Goal: Task Accomplishment & Management: Manage account settings

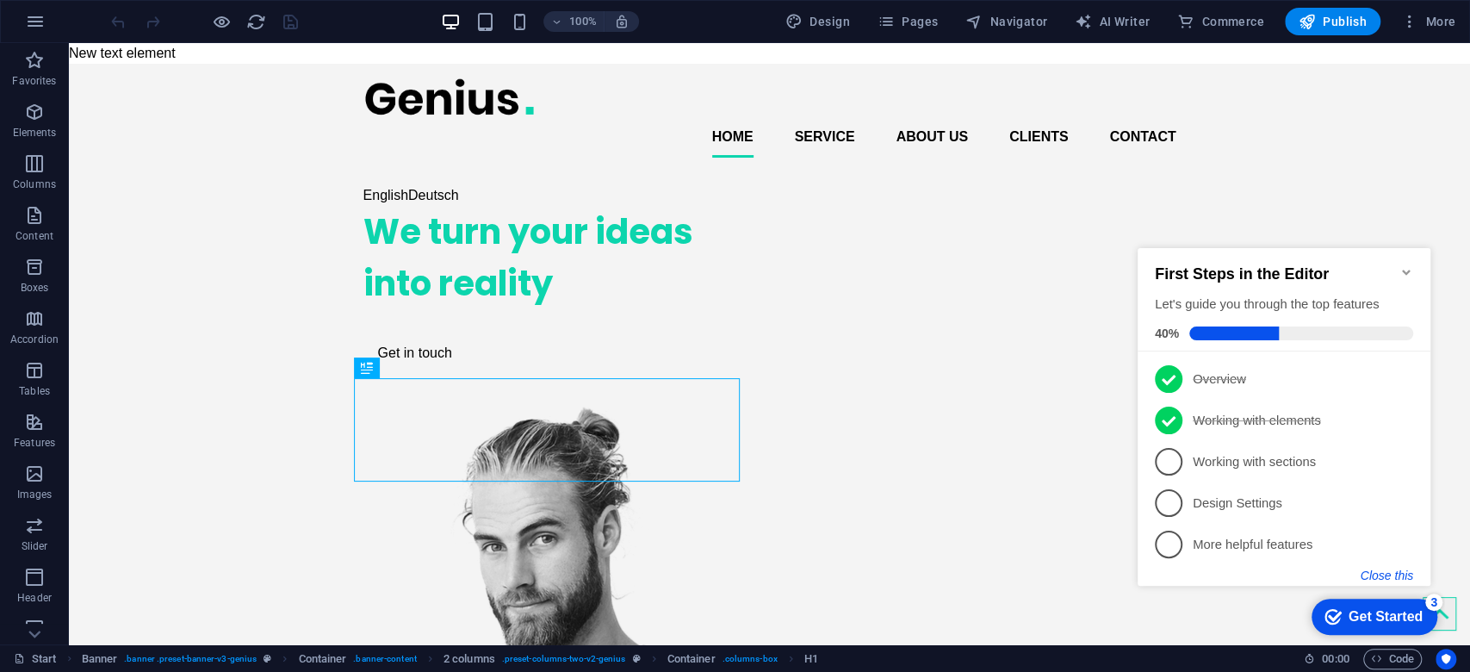
click at [1388, 574] on button "Close this" at bounding box center [1387, 575] width 53 height 14
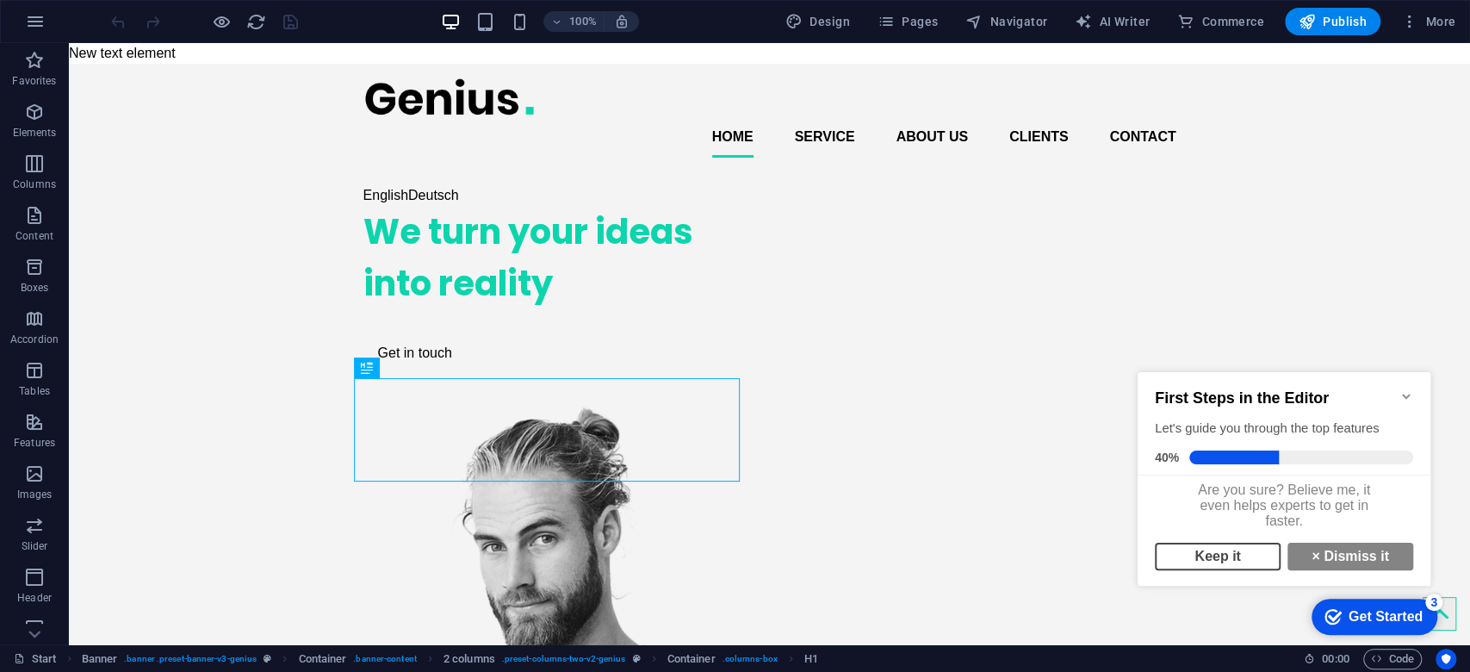
click at [1212, 564] on link "Keep it" at bounding box center [1218, 557] width 126 height 28
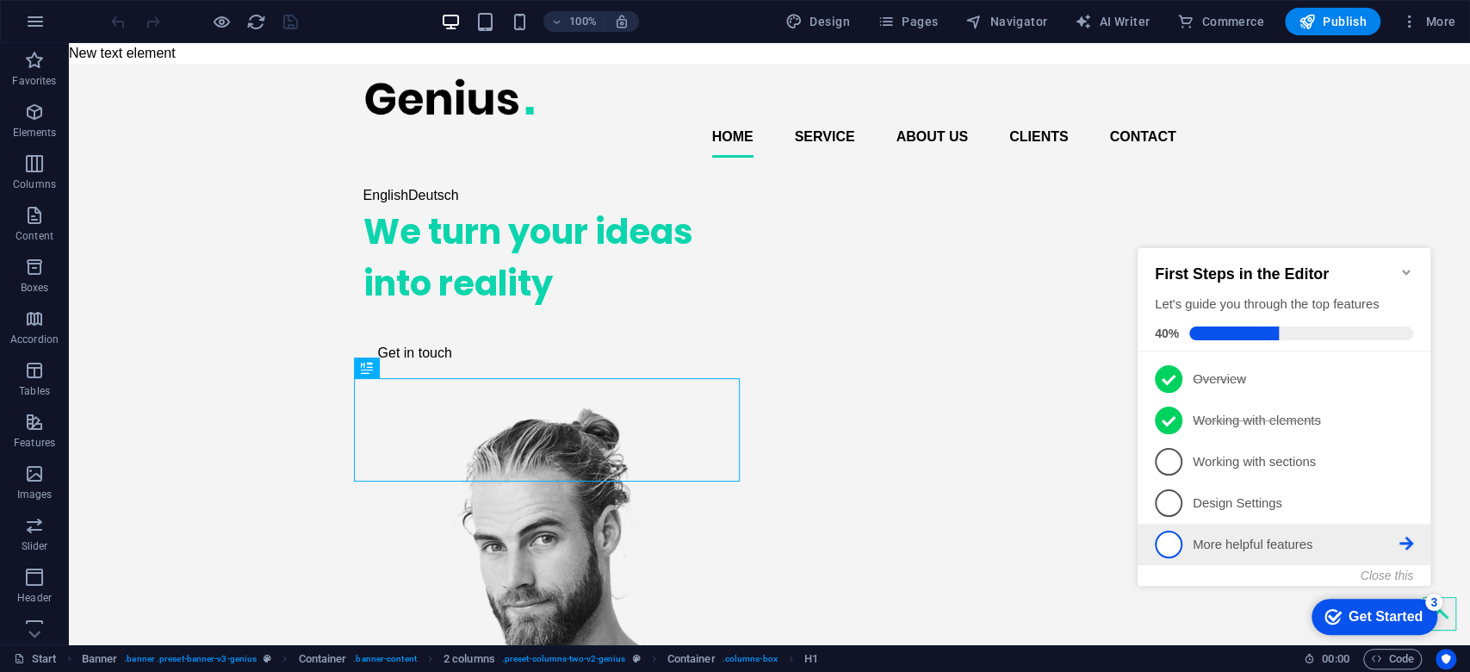
click at [1393, 561] on li "5 More helpful features - incomplete" at bounding box center [1284, 544] width 293 height 41
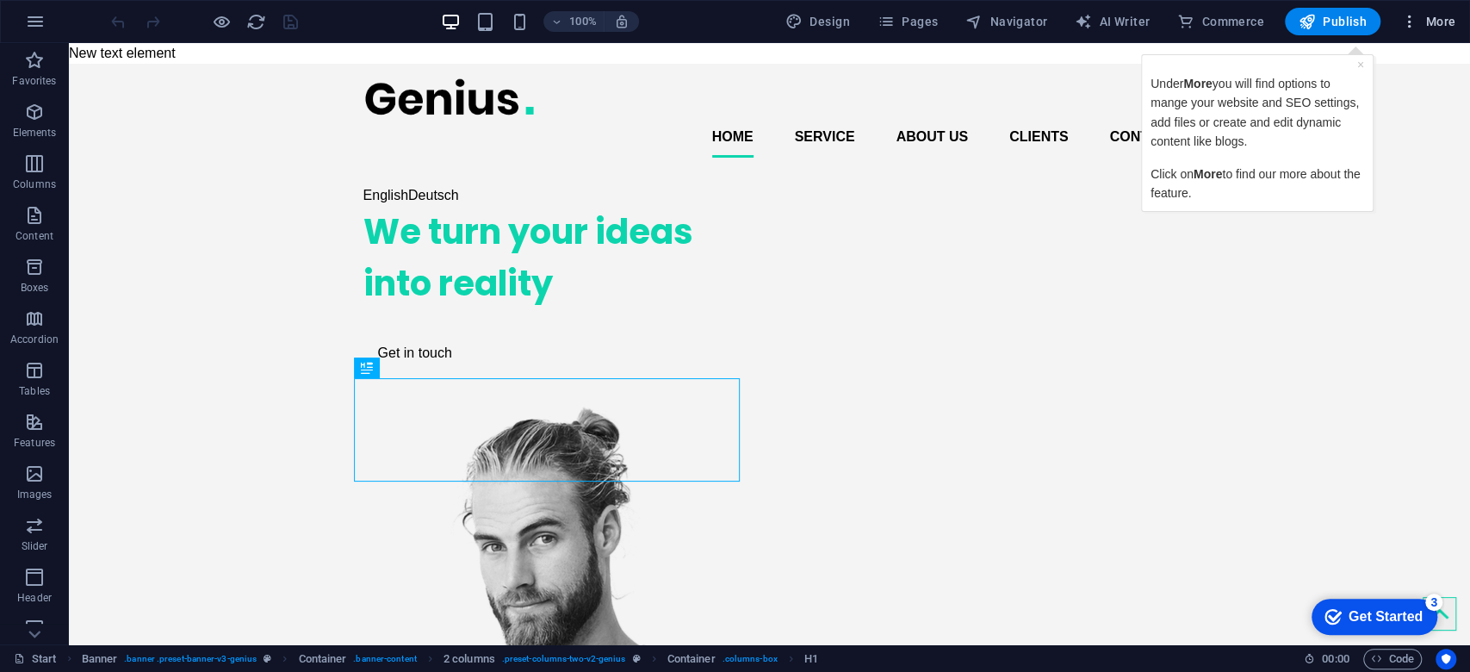
click at [1415, 17] on icon "button" at bounding box center [1409, 21] width 17 height 17
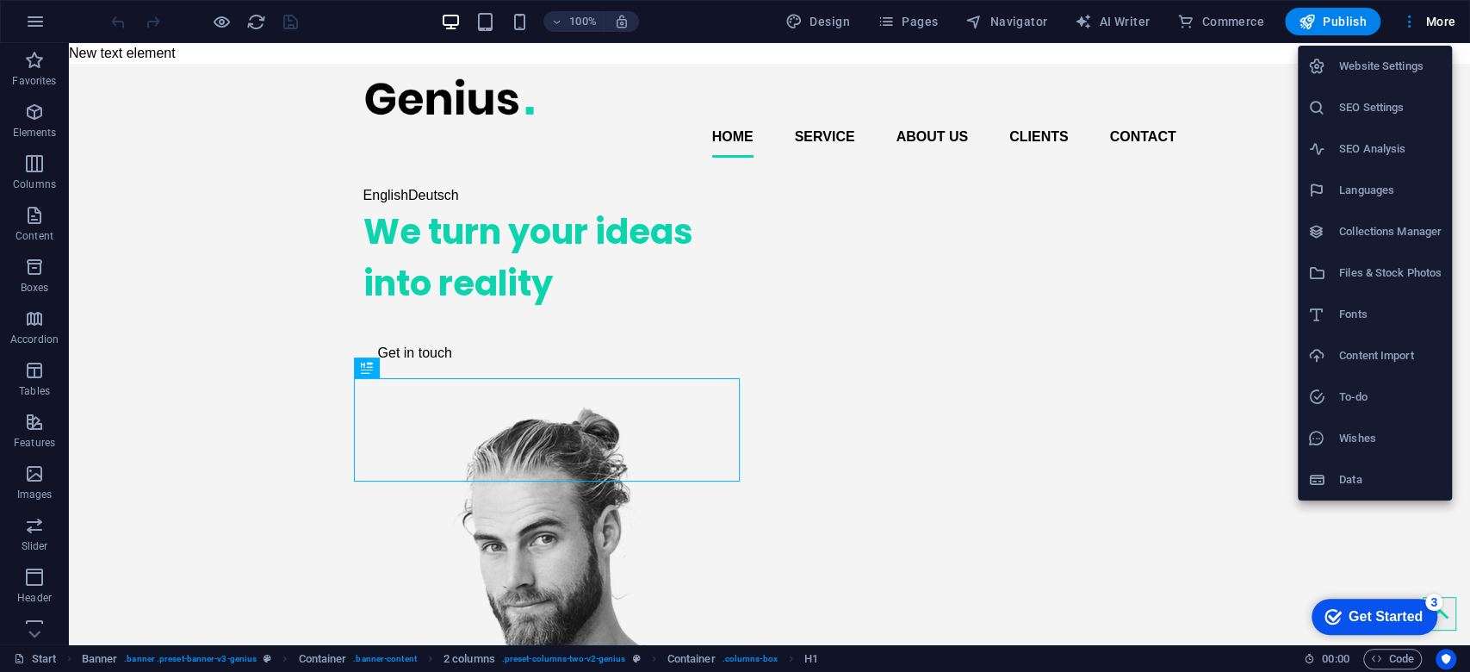
click at [1355, 484] on h6 "Data" at bounding box center [1390, 479] width 102 height 21
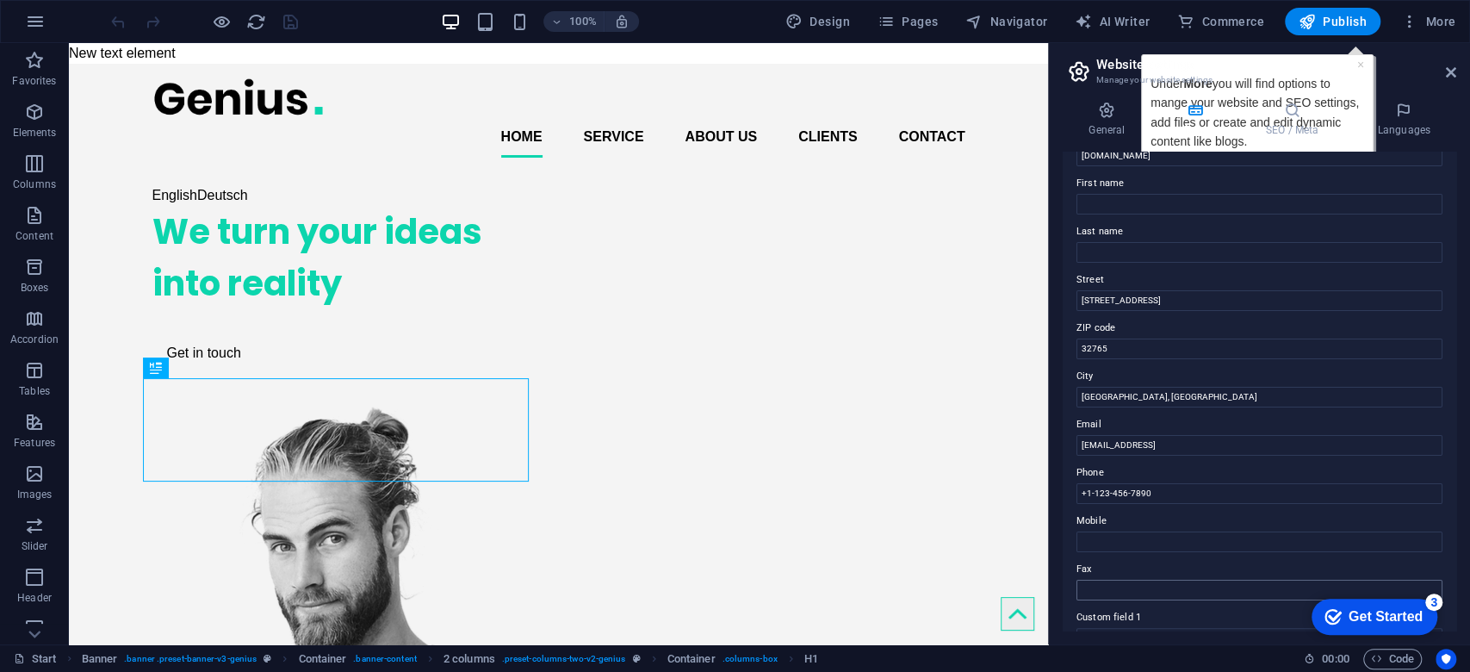
scroll to position [229, 0]
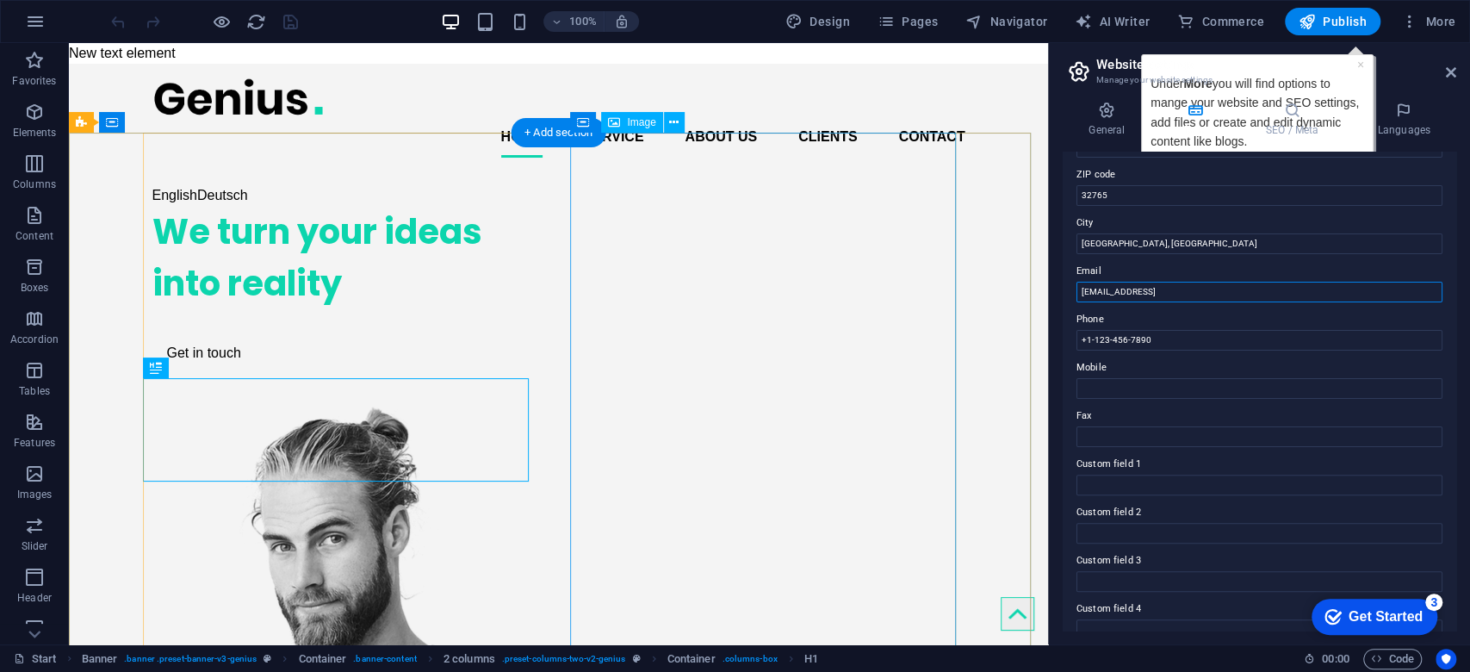
drag, startPoint x: 1332, startPoint y: 332, endPoint x: 850, endPoint y: 289, distance: 483.4
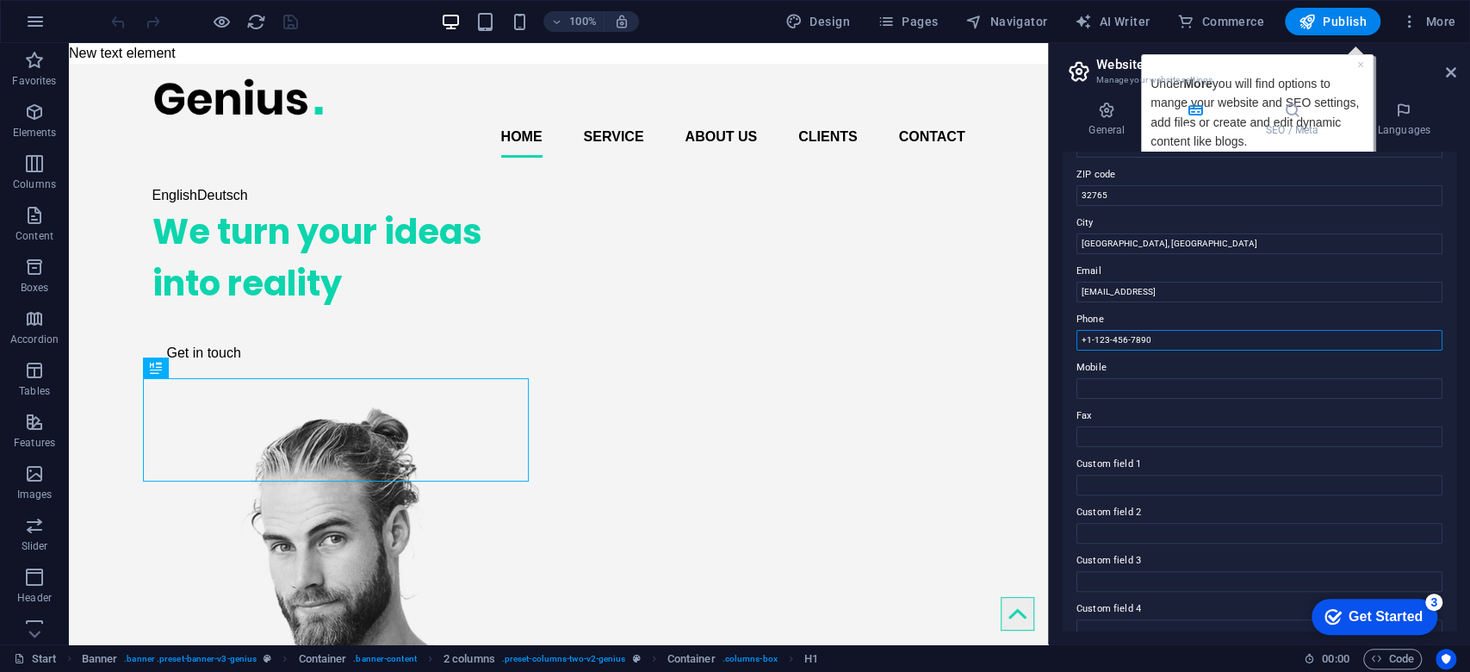
drag, startPoint x: 1125, startPoint y: 331, endPoint x: 1209, endPoint y: 310, distance: 86.9
click at [1128, 331] on input "+1-123-456-7890" at bounding box center [1260, 340] width 366 height 21
drag, startPoint x: 1319, startPoint y: 332, endPoint x: 820, endPoint y: 281, distance: 501.3
type input "[PERSON_NAME][EMAIL_ADDRESS][PERSON_NAME][DOMAIN_NAME]"
click at [1136, 341] on input "+1-123-456-7890" at bounding box center [1260, 340] width 366 height 21
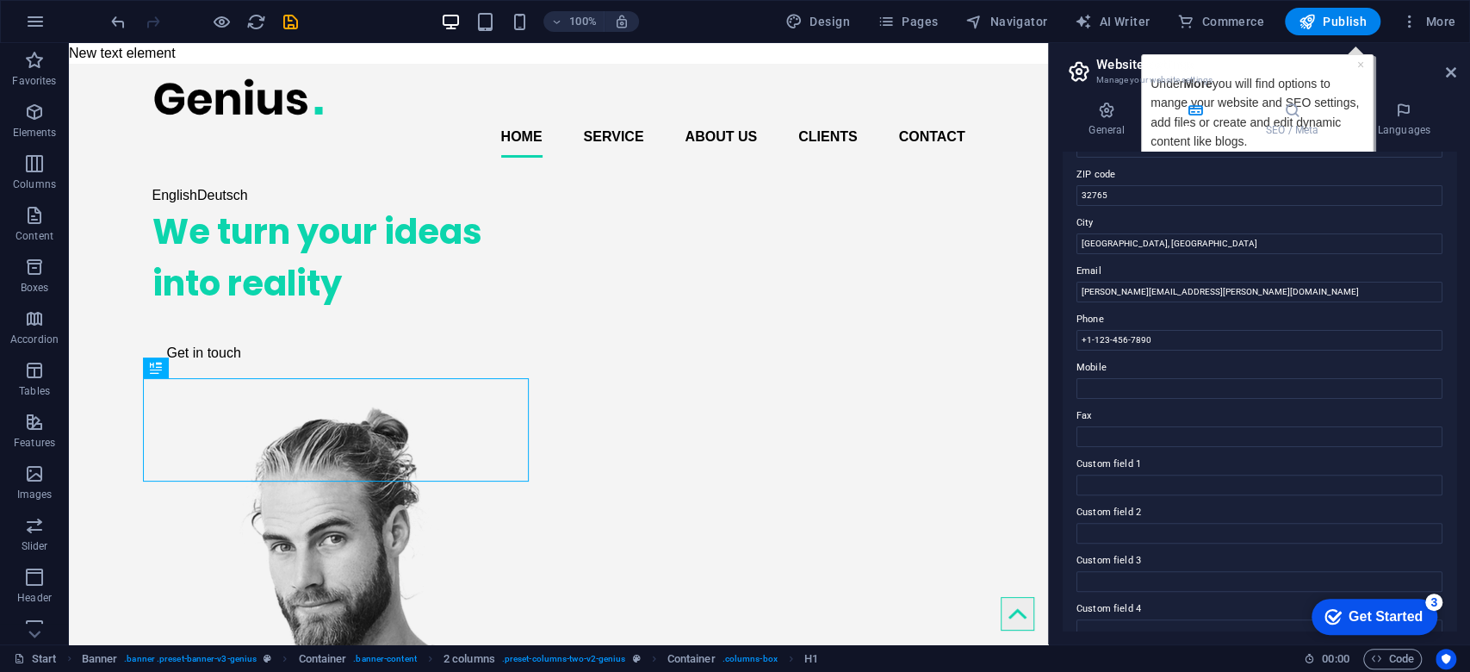
click at [1366, 65] on h2 "Website settings" at bounding box center [1276, 65] width 360 height 16
click at [1413, 26] on icon "button" at bounding box center [1409, 21] width 17 height 17
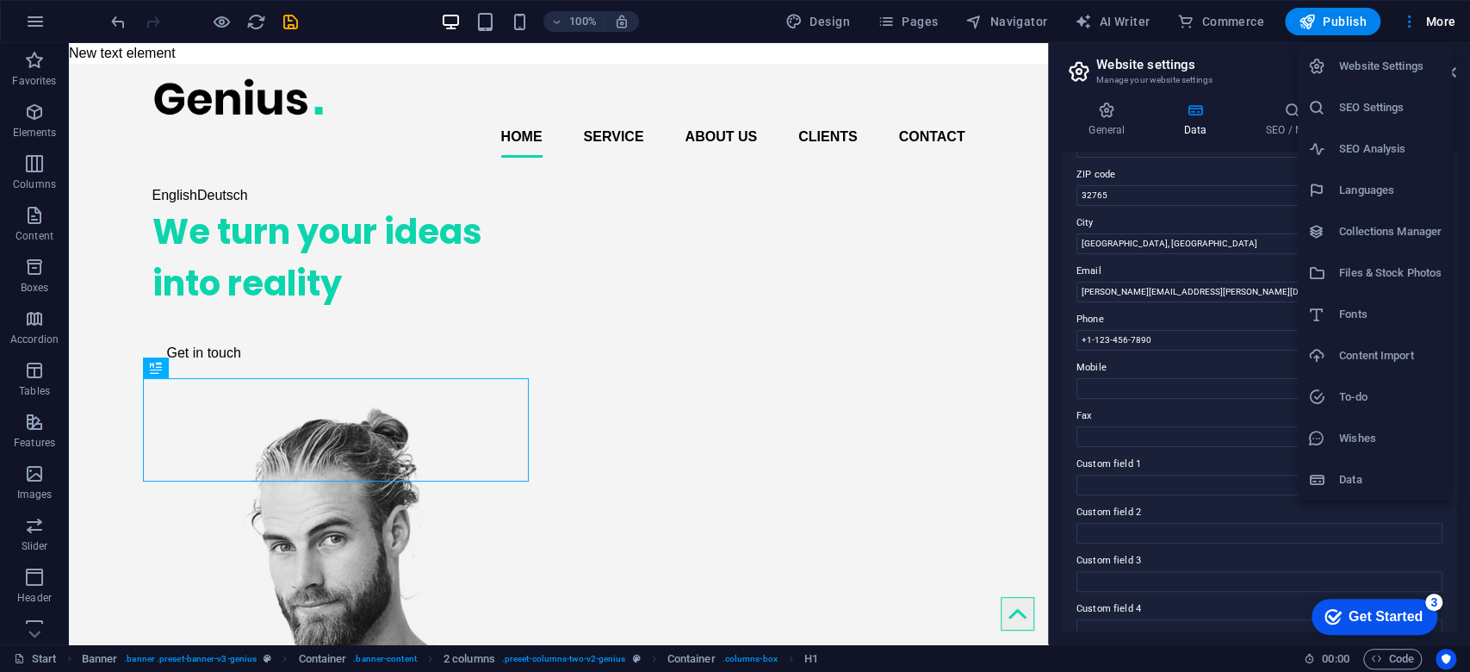
click at [1402, 114] on h6 "SEO Settings" at bounding box center [1390, 107] width 102 height 21
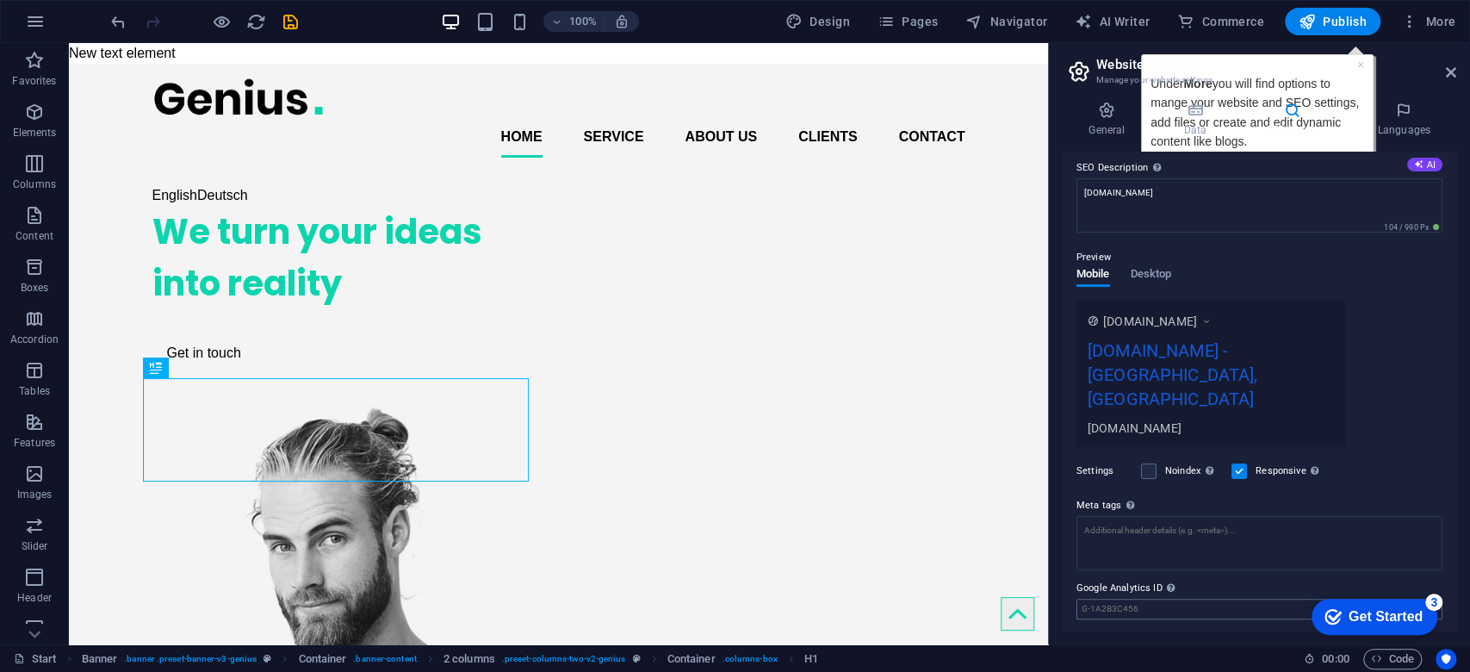
scroll to position [0, 0]
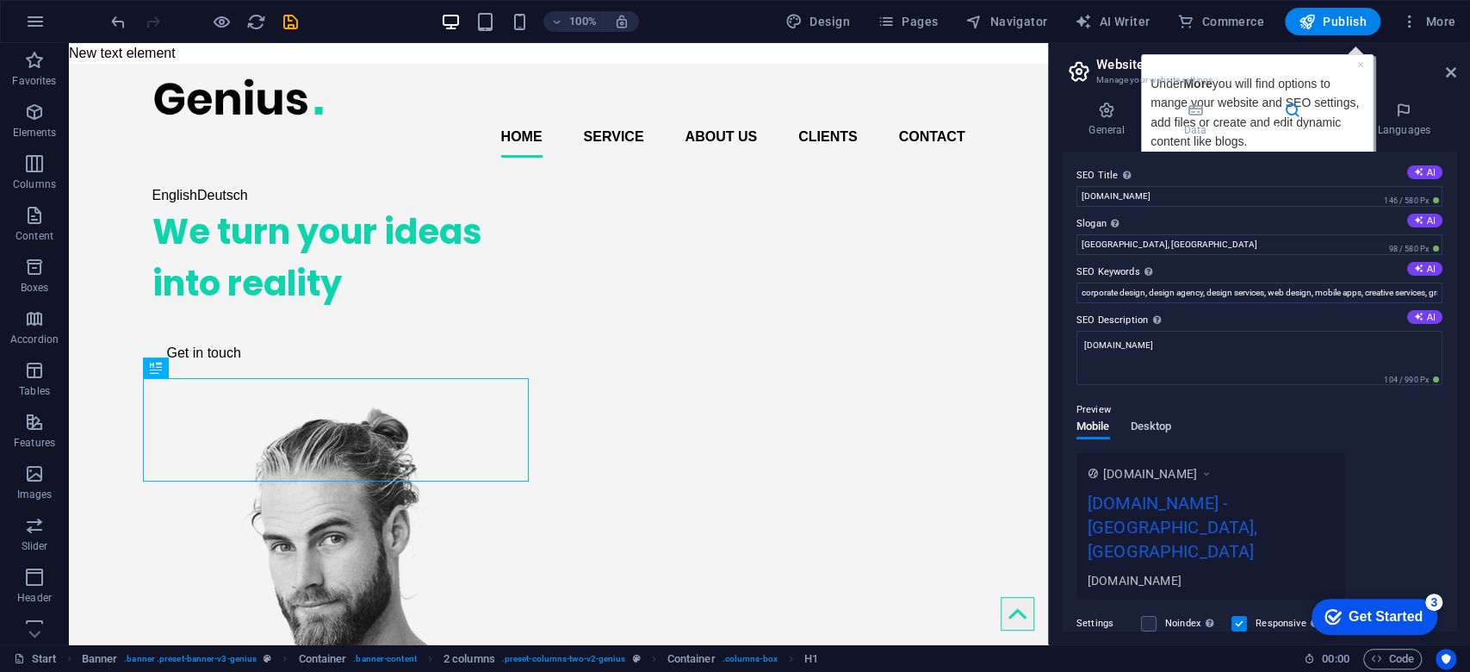
click at [1149, 429] on span "Desktop" at bounding box center [1151, 428] width 41 height 24
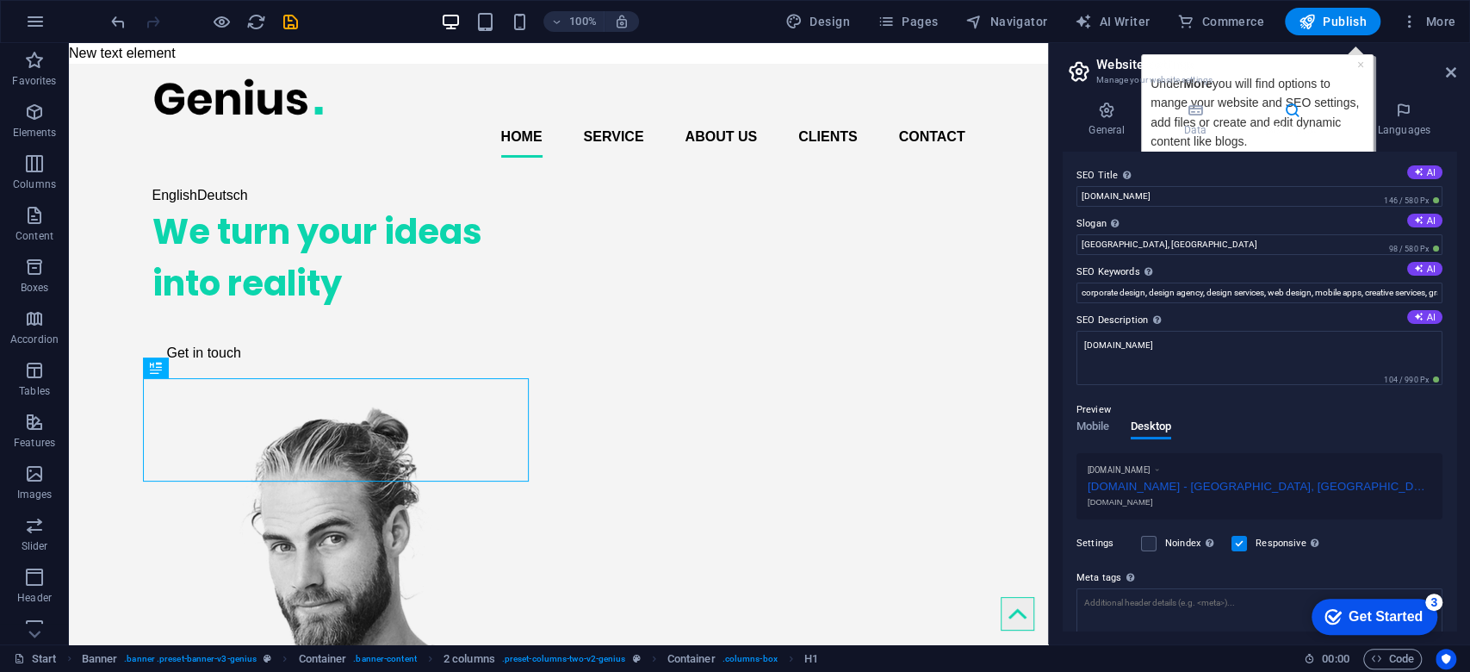
click at [1361, 66] on h2 "Website settings" at bounding box center [1276, 65] width 360 height 16
click at [1361, 63] on h2 "Website settings" at bounding box center [1276, 65] width 360 height 16
click at [1290, 181] on label "SEO Title The title of your website - make it something that stands out in sear…" at bounding box center [1260, 175] width 366 height 21
click at [1290, 186] on input "[DOMAIN_NAME]" at bounding box center [1260, 196] width 366 height 21
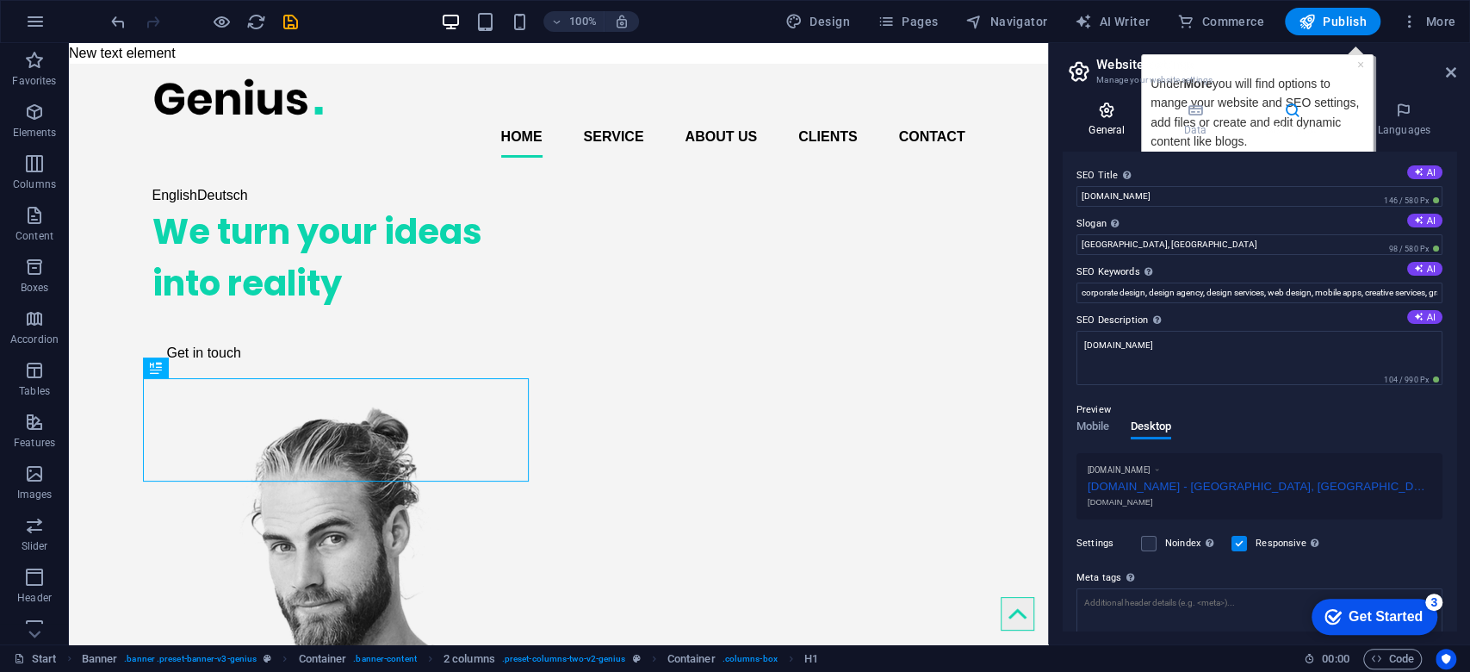
click at [1105, 112] on icon at bounding box center [1107, 110] width 88 height 17
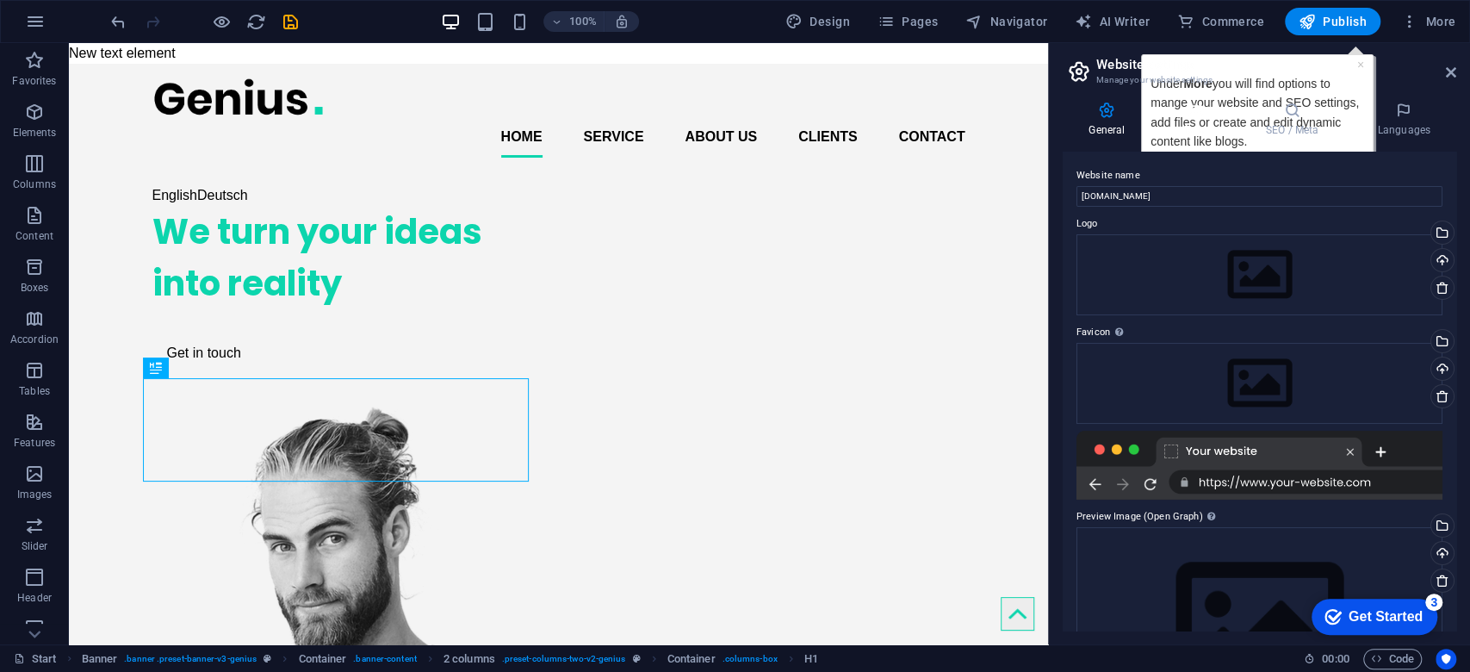
click at [1195, 119] on h4 "Data" at bounding box center [1199, 120] width 82 height 36
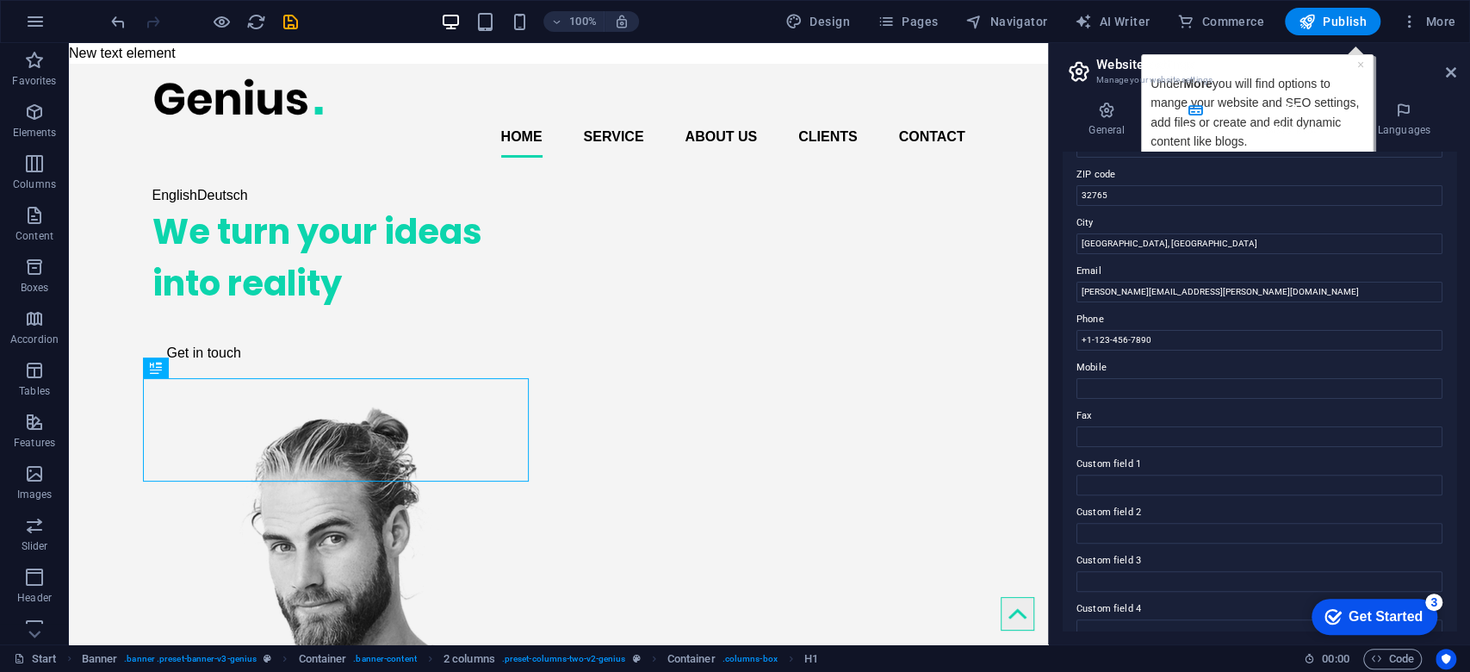
click at [1299, 115] on icon at bounding box center [1291, 110] width 105 height 17
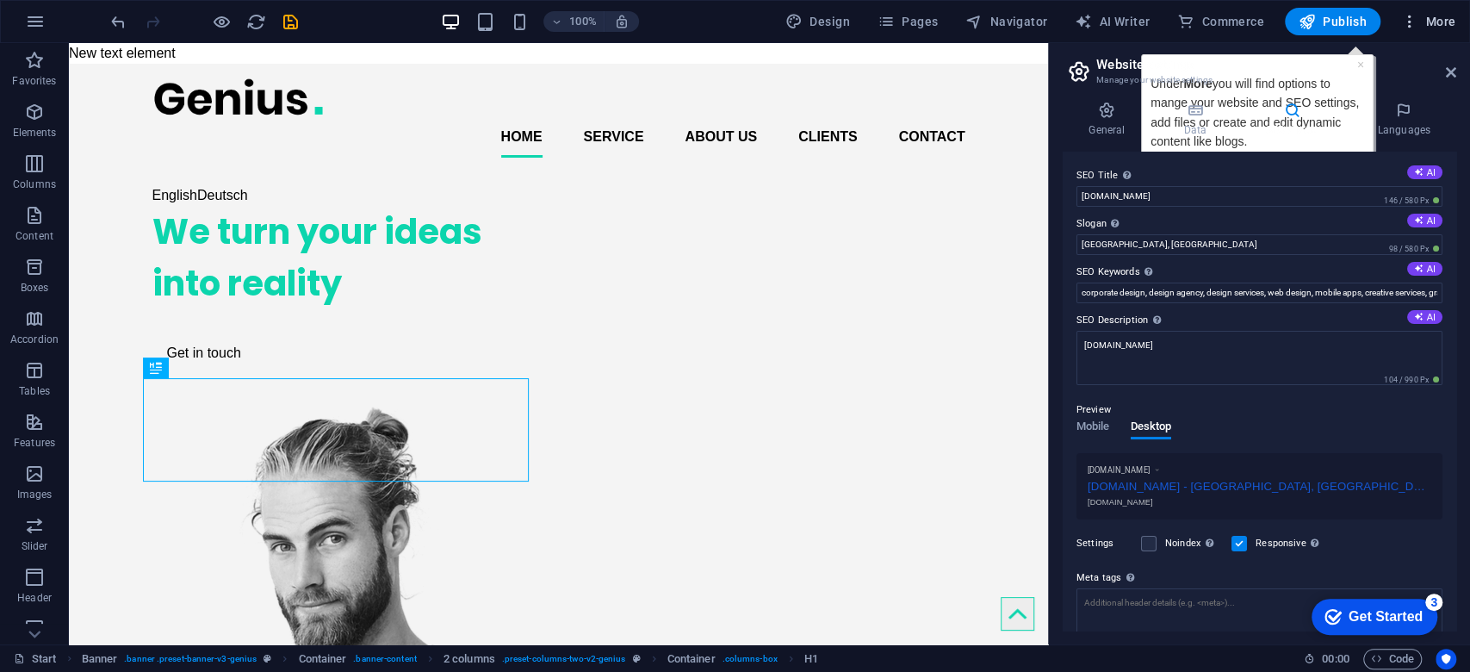
click at [1414, 23] on icon "button" at bounding box center [1409, 21] width 17 height 17
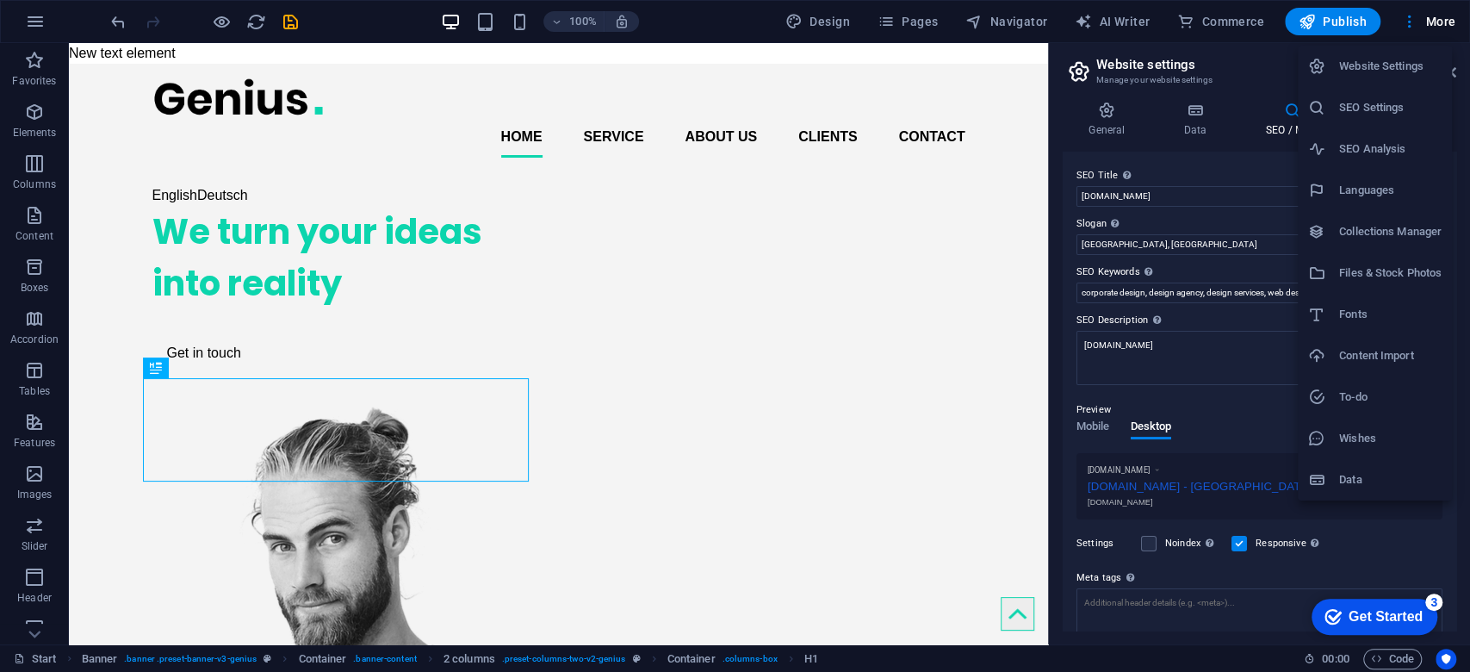
click at [1387, 106] on h6 "SEO Settings" at bounding box center [1390, 107] width 102 height 21
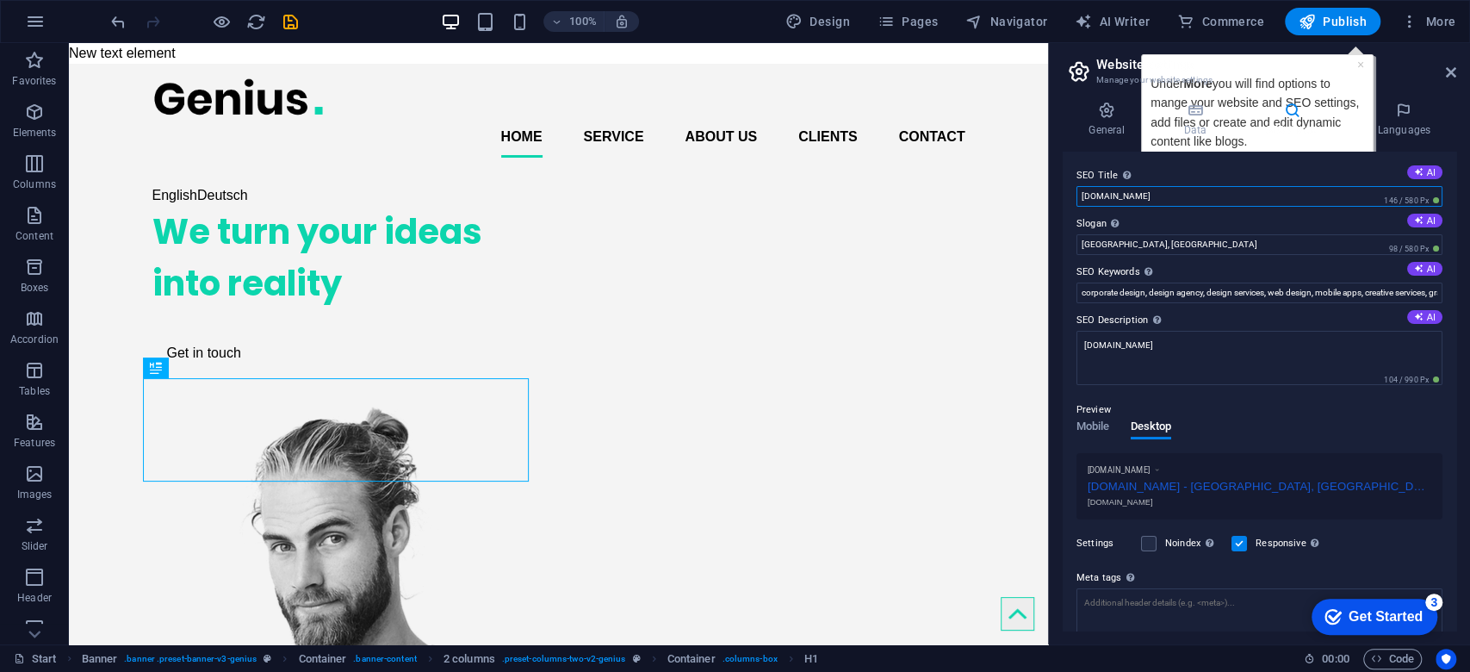
click at [1163, 198] on input "[DOMAIN_NAME]" at bounding box center [1260, 196] width 366 height 21
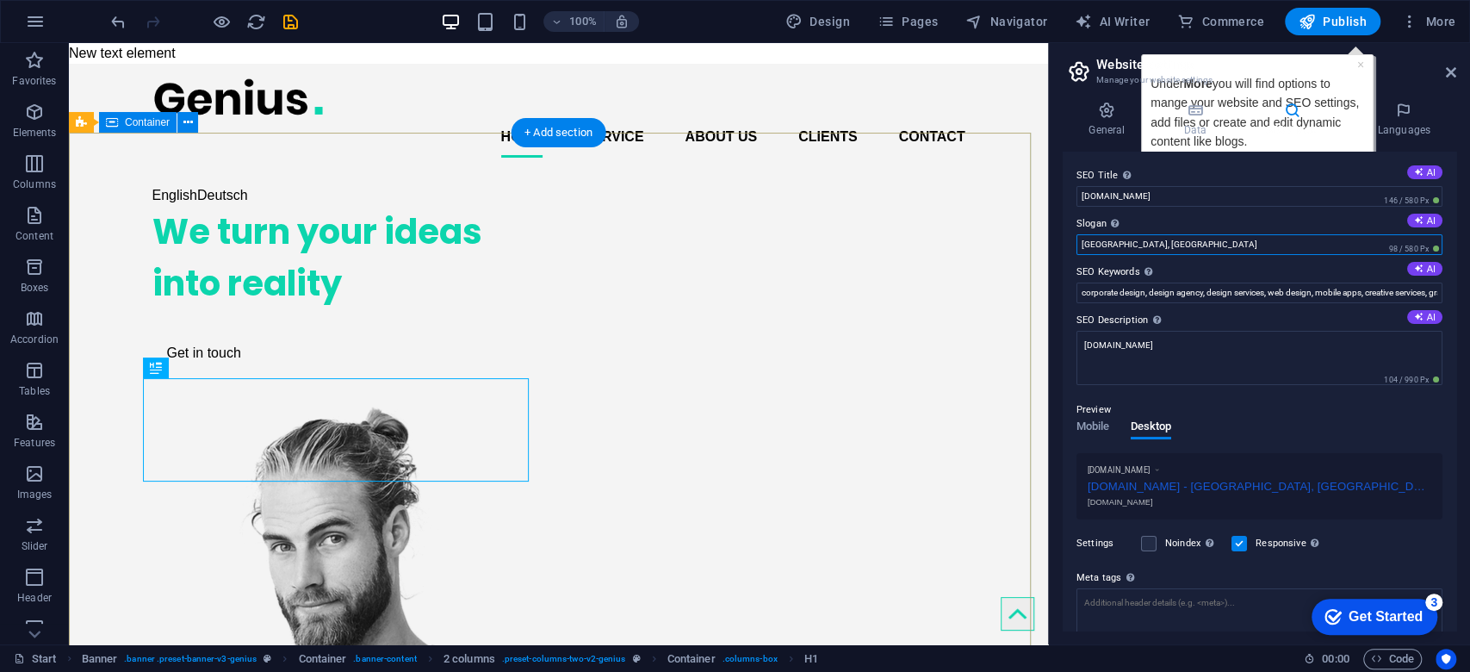
drag, startPoint x: 1201, startPoint y: 289, endPoint x: 954, endPoint y: 246, distance: 250.1
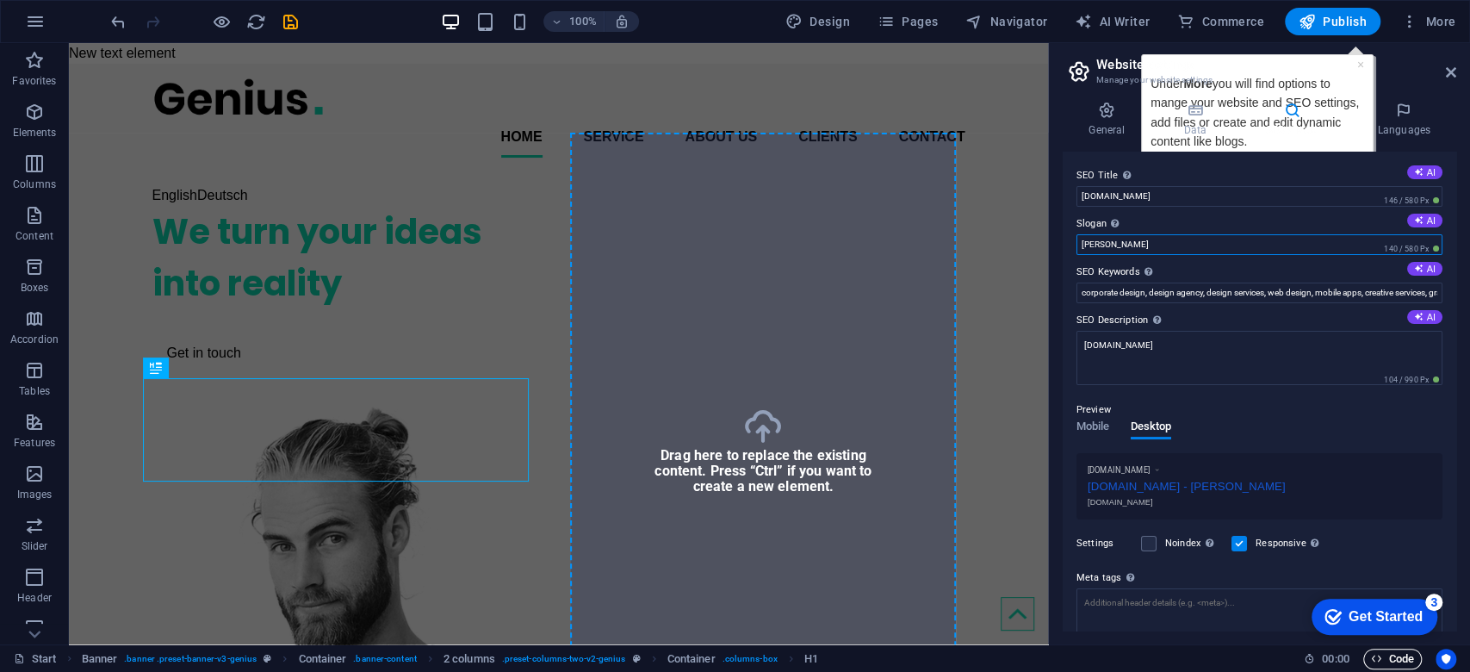
type input "[PERSON_NAME]"
click at [1394, 653] on span "Code" at bounding box center [1392, 659] width 43 height 21
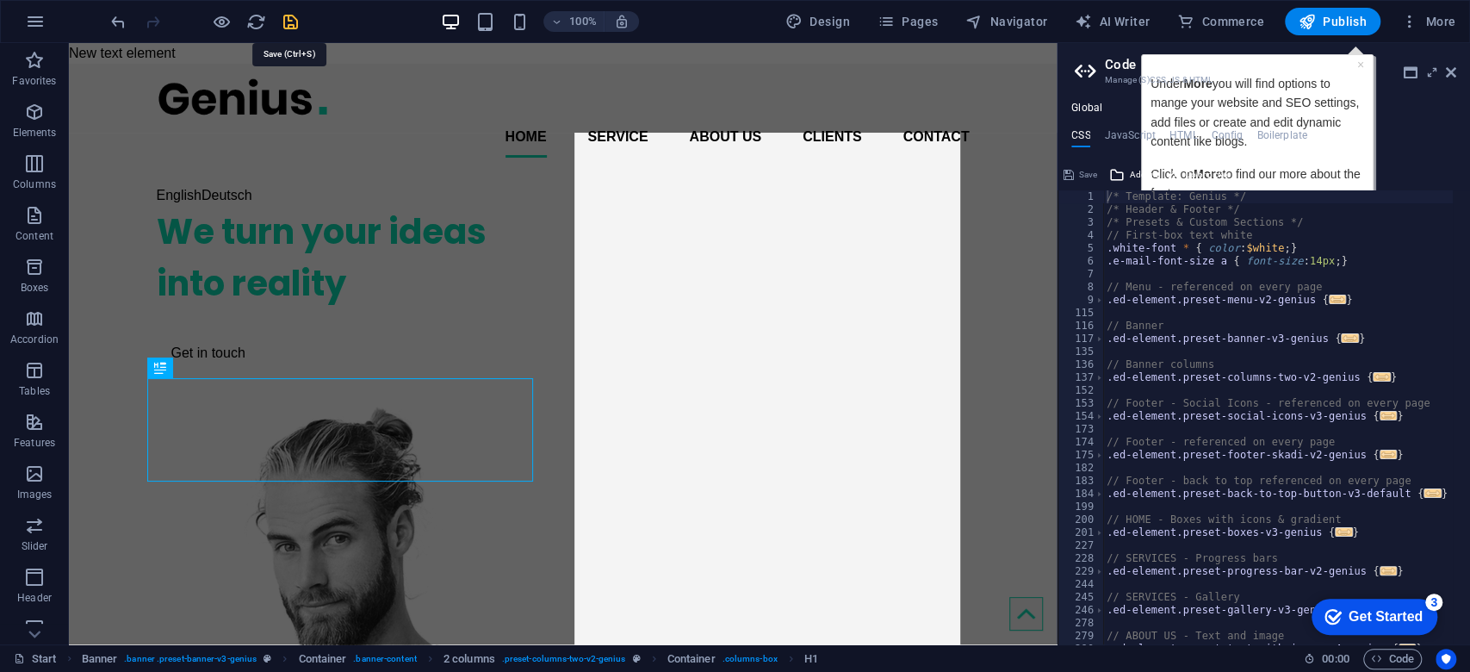
click at [294, 21] on icon "save" at bounding box center [291, 22] width 20 height 20
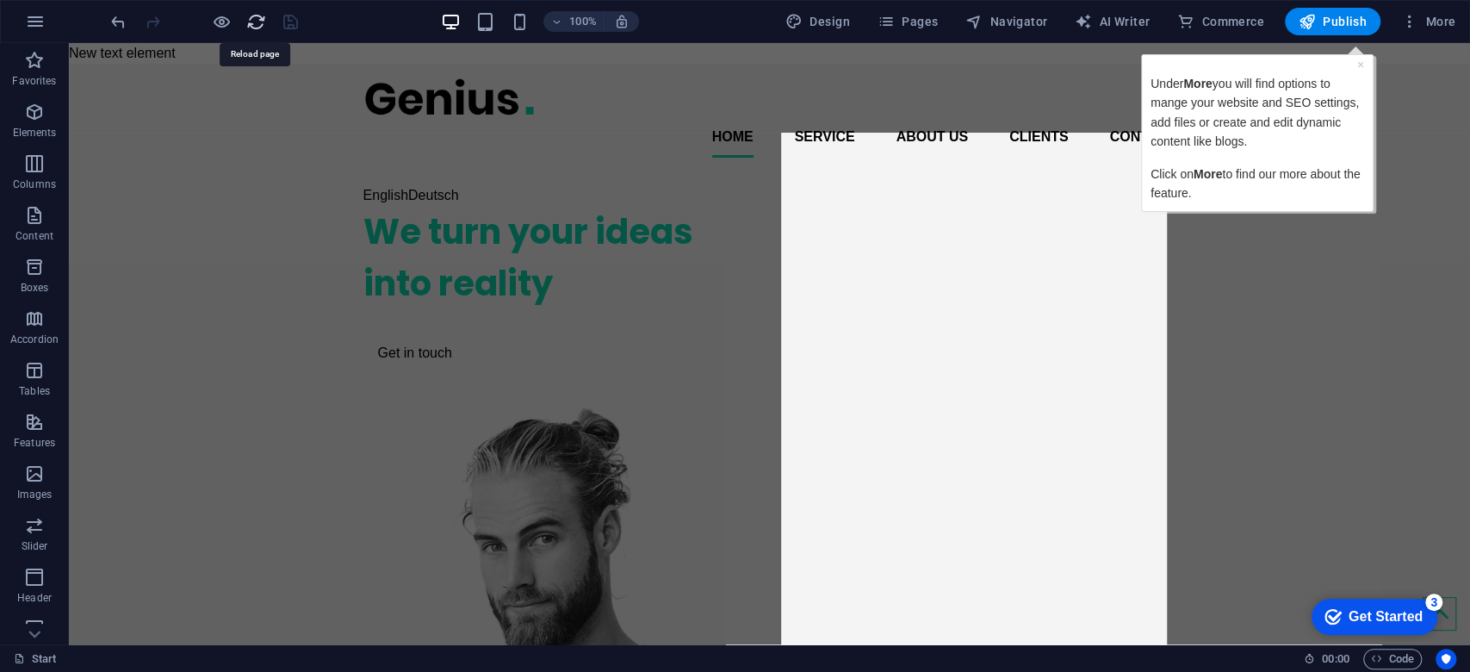
click at [252, 22] on icon "reload" at bounding box center [256, 22] width 20 height 20
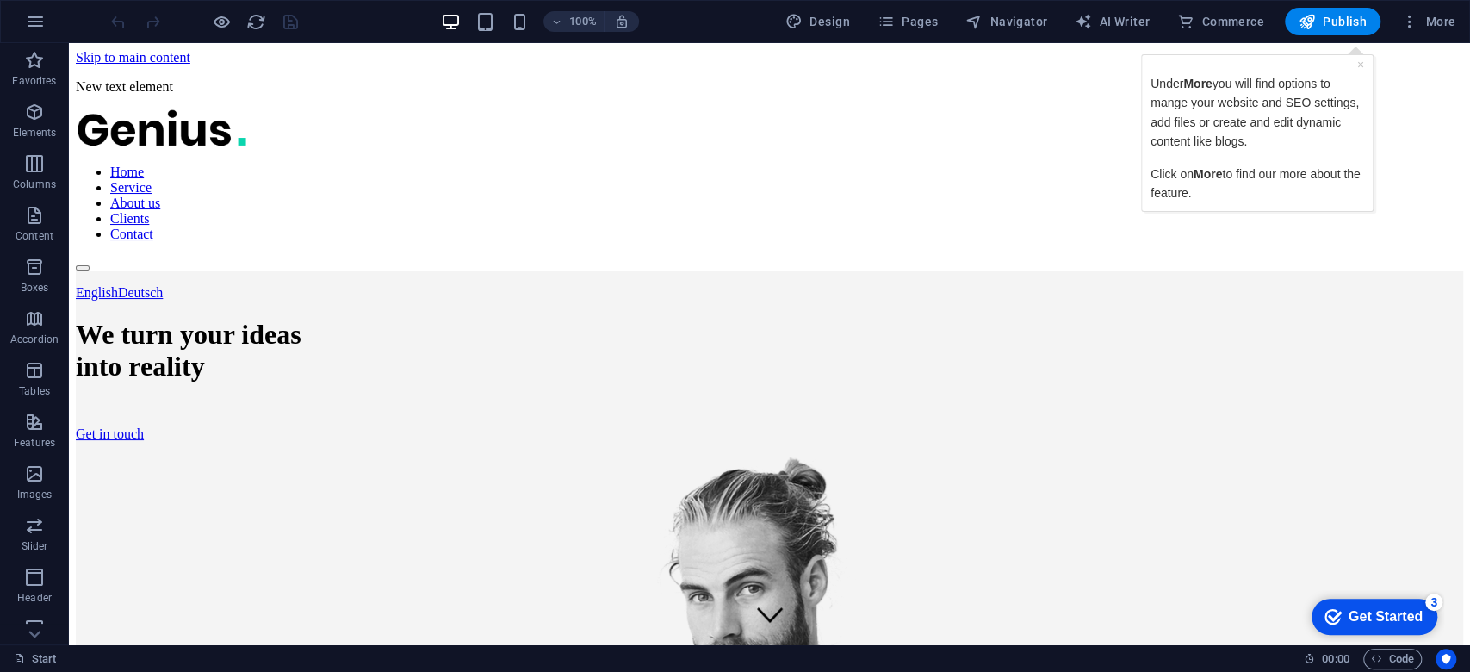
click at [245, 21] on div at bounding box center [204, 22] width 193 height 28
click at [252, 21] on icon "reload" at bounding box center [256, 22] width 20 height 20
click at [632, 20] on span "button" at bounding box center [622, 22] width 21 height 16
click at [255, 20] on icon "reload" at bounding box center [256, 22] width 20 height 20
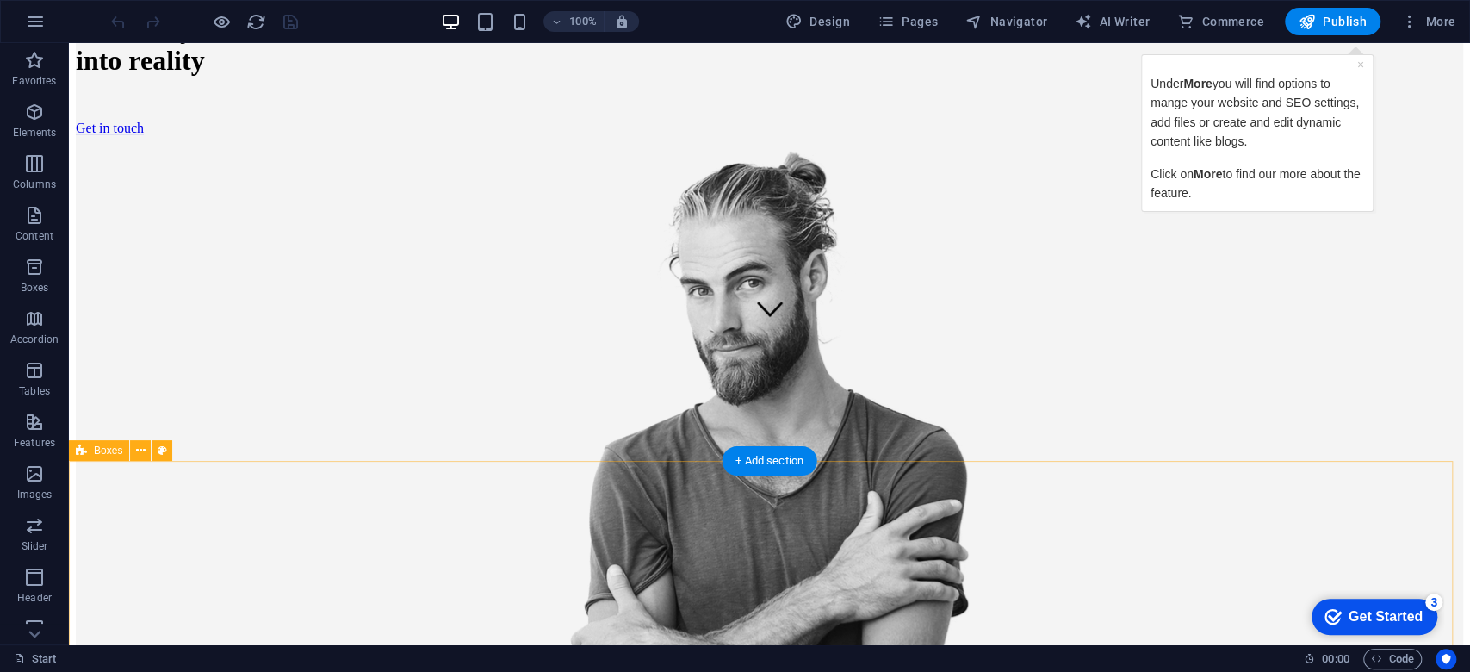
scroll to position [76, 0]
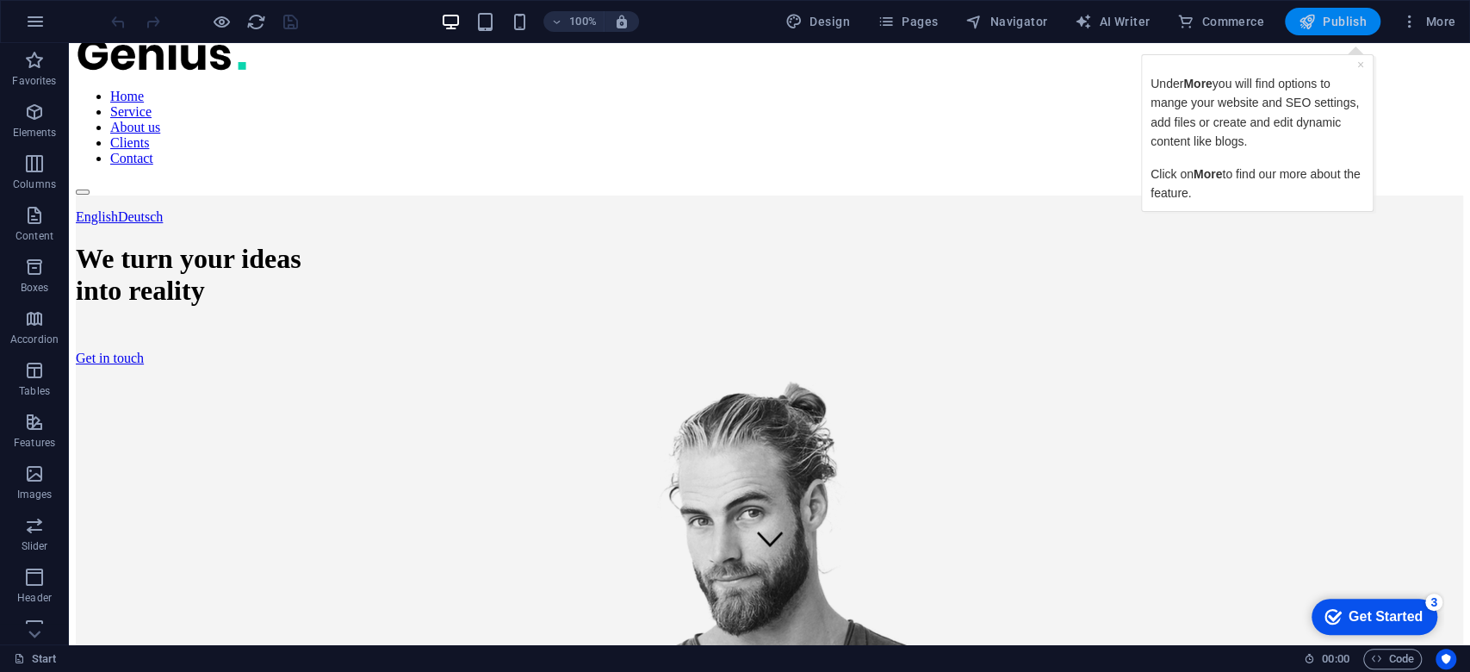
click at [1344, 24] on span "Publish" at bounding box center [1333, 21] width 68 height 17
